Goal: Navigation & Orientation: Understand site structure

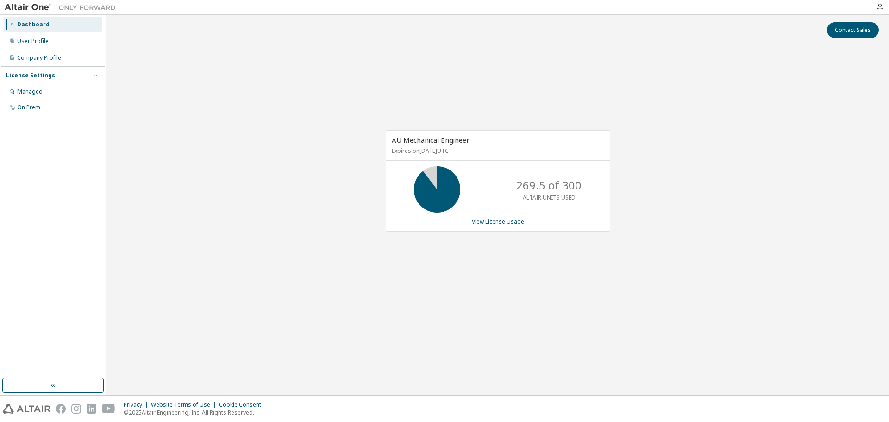
click at [106, 200] on div "Dashboard User Profile Company Profile License Settings Managed On Prem" at bounding box center [53, 205] width 106 height 380
